Goal: Find specific page/section: Find specific page/section

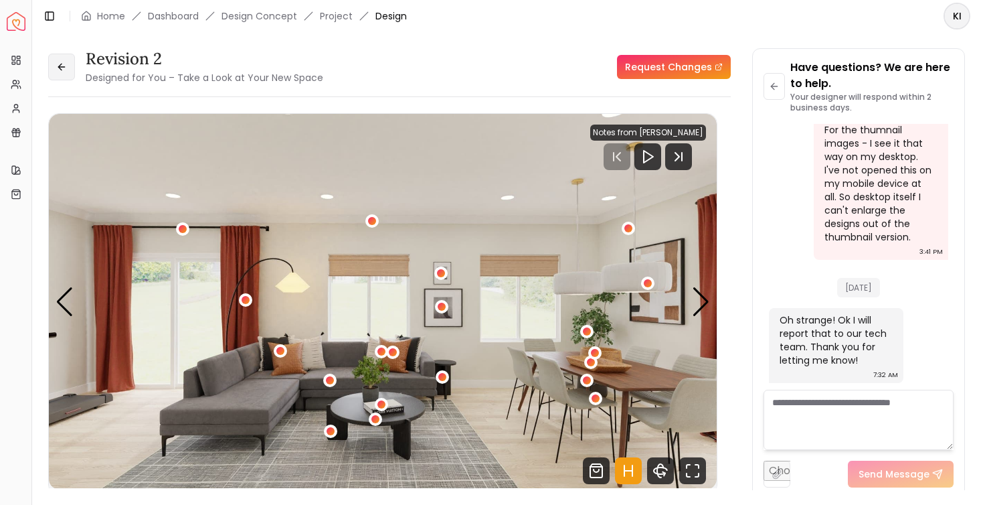
click at [70, 63] on button at bounding box center [61, 67] width 27 height 27
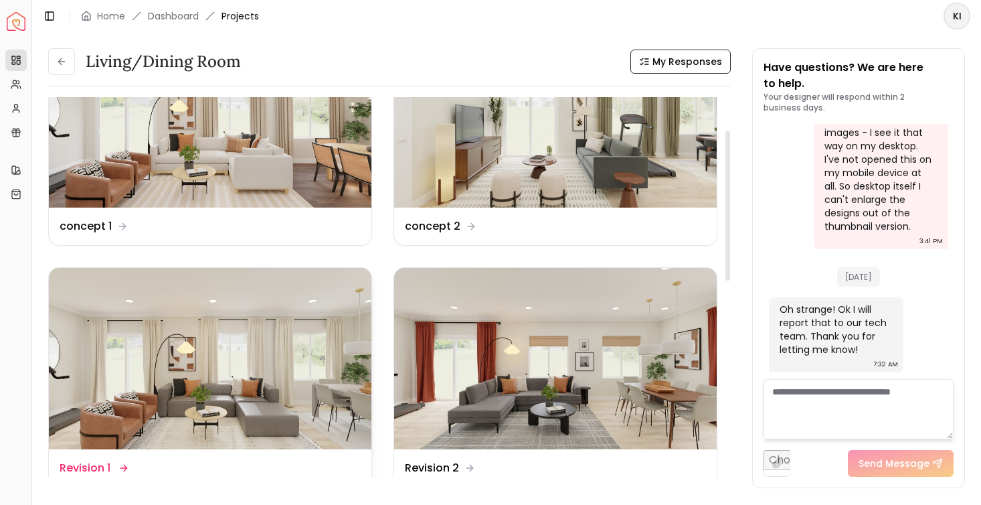
scroll to position [84, 0]
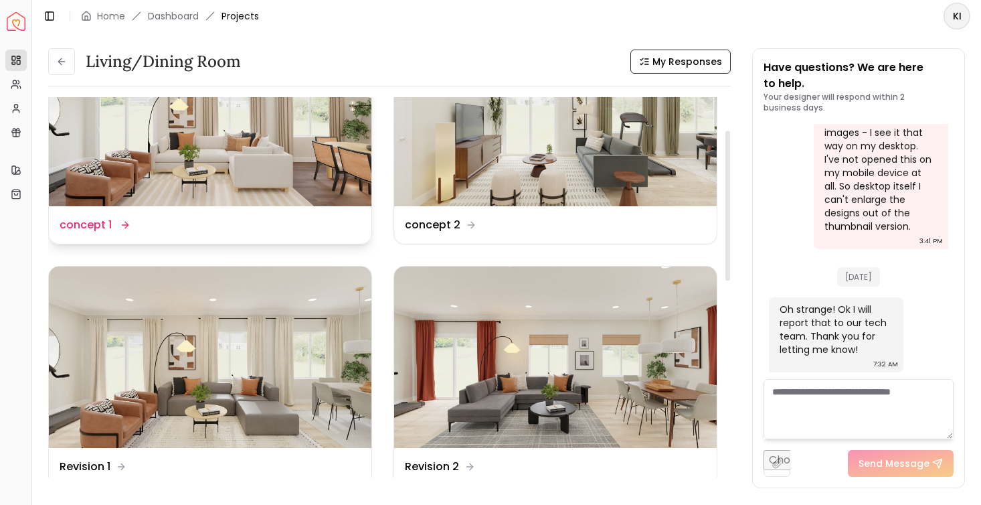
click at [290, 174] on img at bounding box center [210, 115] width 323 height 181
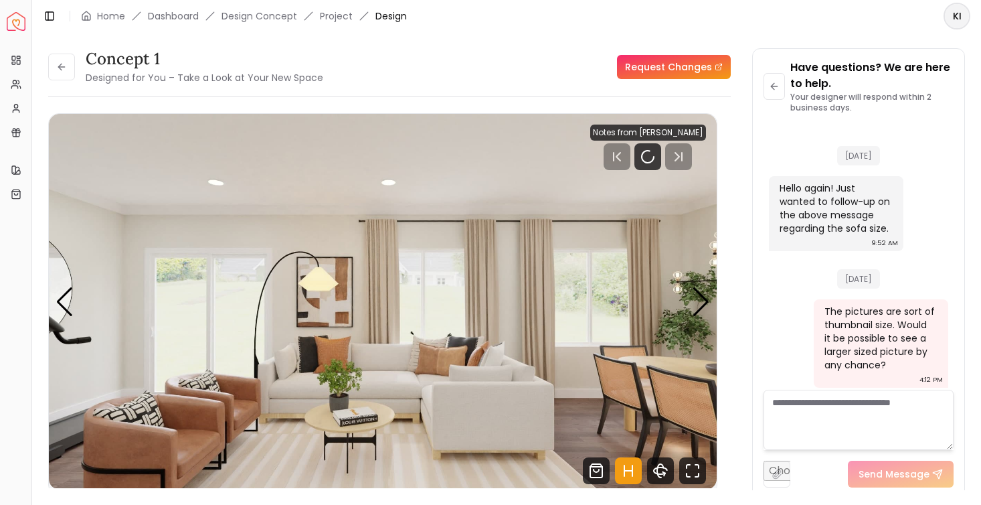
scroll to position [3993, 0]
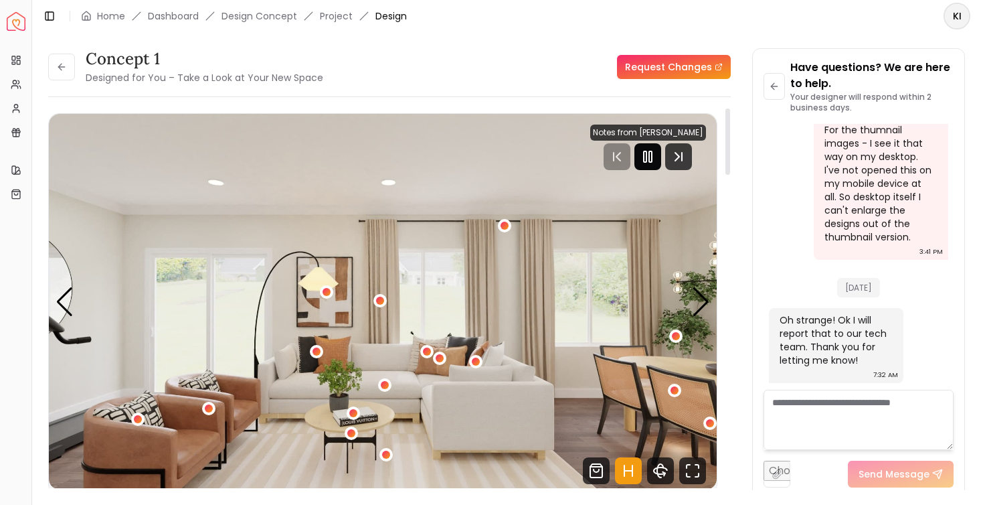
click at [647, 159] on rect "Pause" at bounding box center [645, 156] width 3 height 11
click at [699, 298] on div "Next slide" at bounding box center [701, 301] width 18 height 29
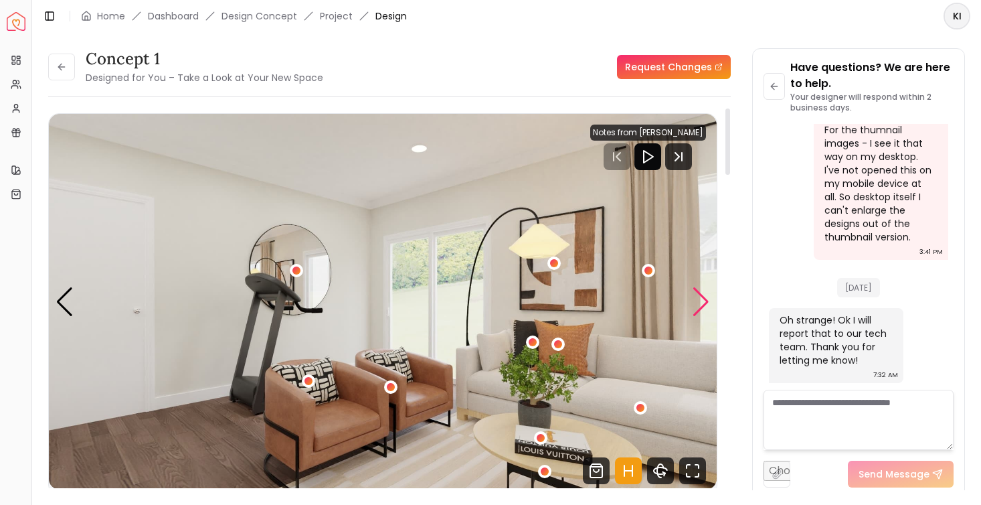
click at [699, 298] on div "Next slide" at bounding box center [701, 301] width 18 height 29
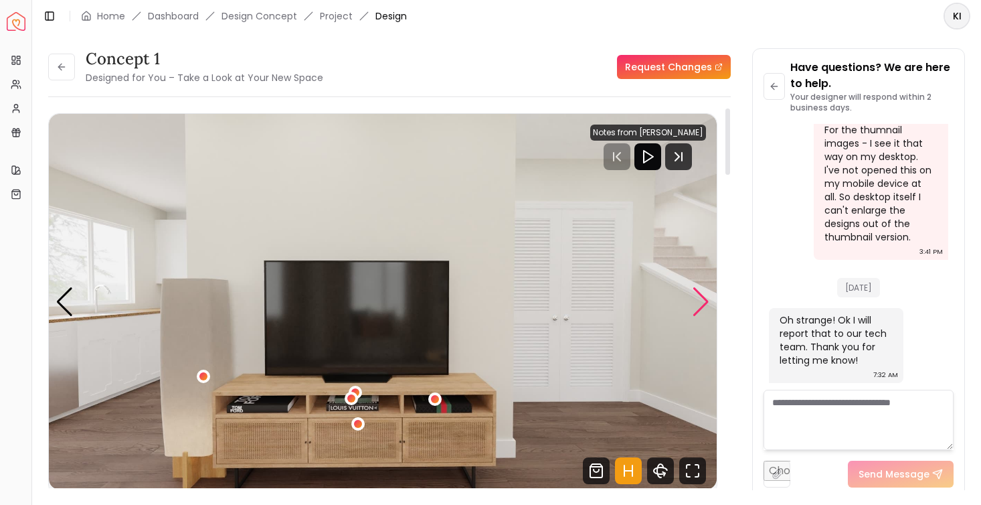
click at [699, 298] on div "Next slide" at bounding box center [701, 301] width 18 height 29
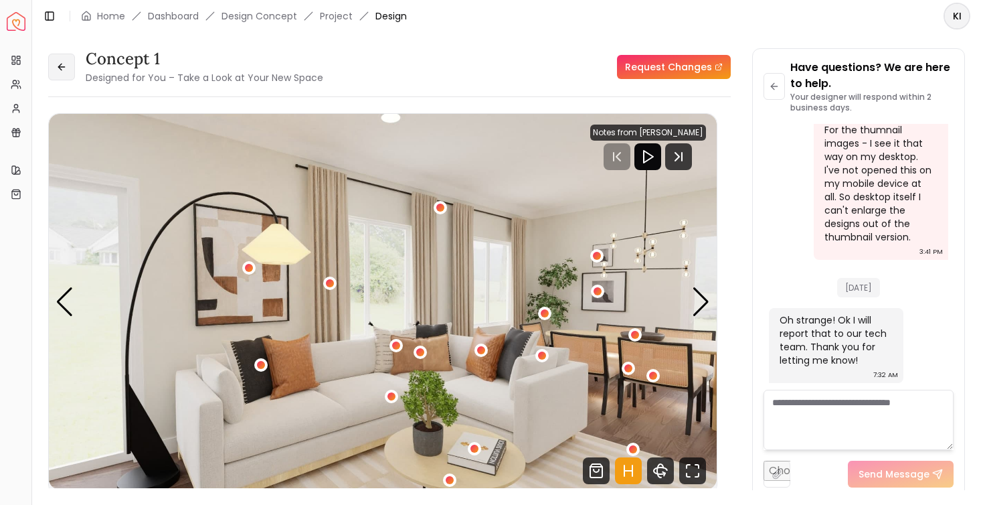
click at [66, 78] on button at bounding box center [61, 67] width 27 height 27
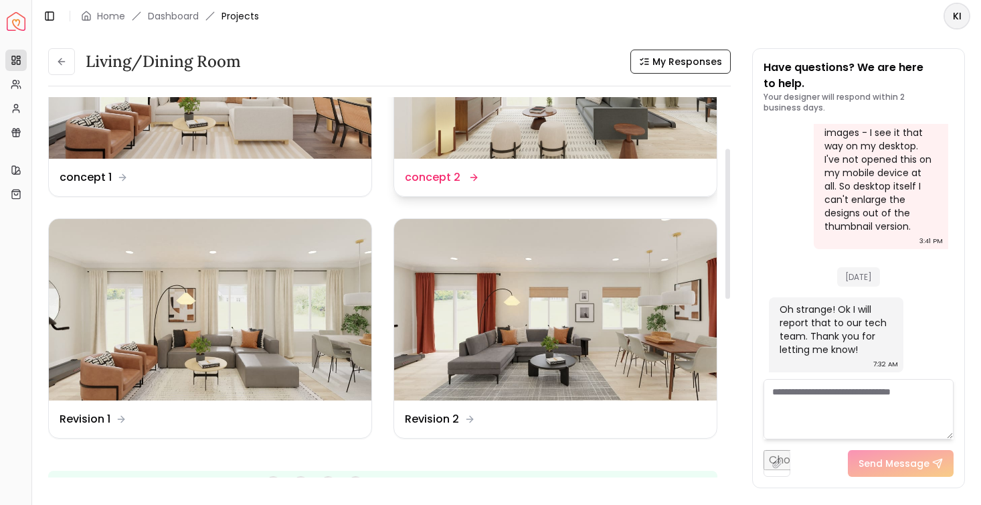
scroll to position [136, 0]
